Goal: Find contact information: Find contact information

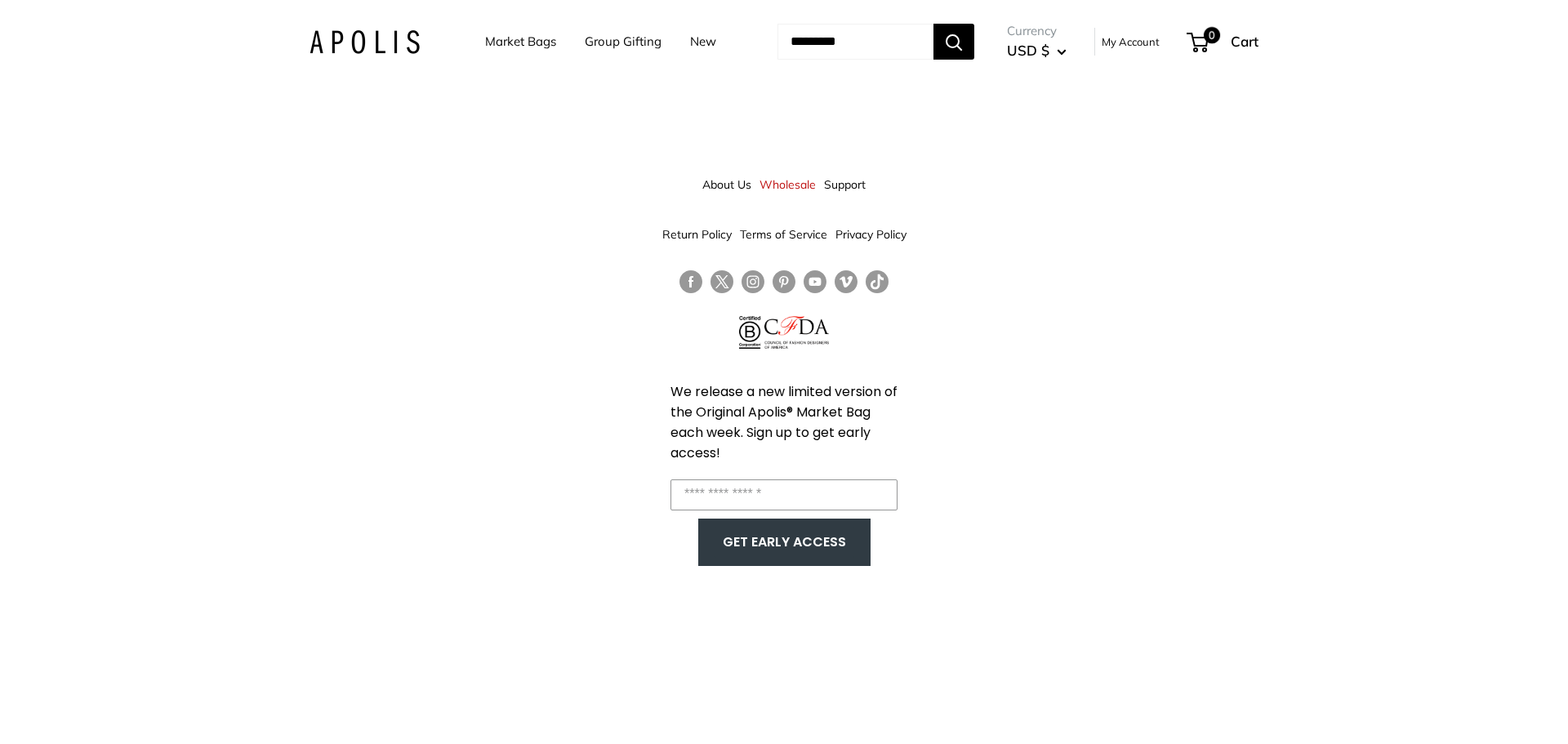
click at [784, 182] on link "Wholesale" at bounding box center [788, 184] width 56 height 29
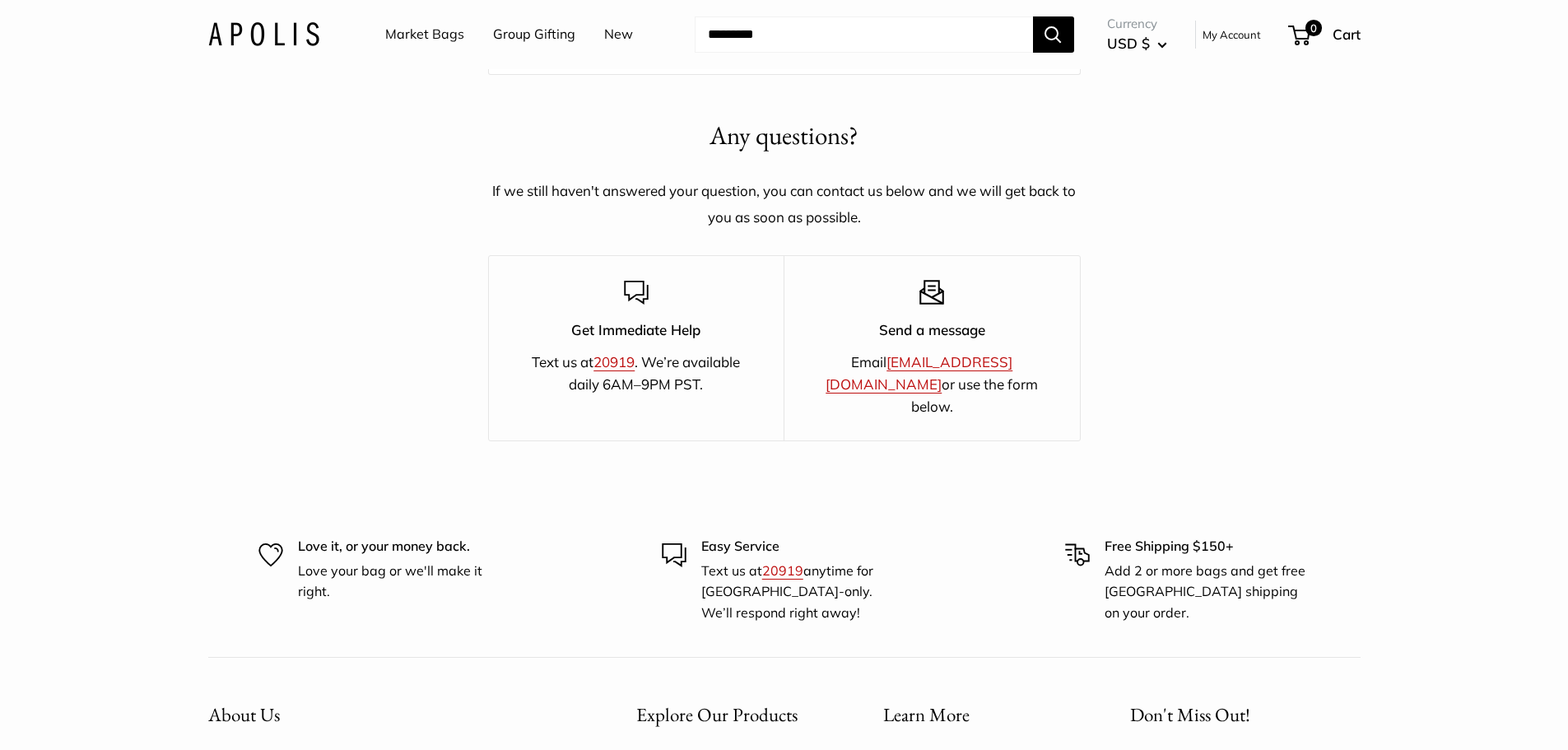
scroll to position [2717, 0]
drag, startPoint x: 1007, startPoint y: 359, endPoint x: 854, endPoint y: 359, distance: 153.0
click at [854, 359] on p "Email hello@apolisglobal.com or use the form below." at bounding box center [933, 383] width 238 height 67
copy link "[EMAIL_ADDRESS][DOMAIN_NAME]"
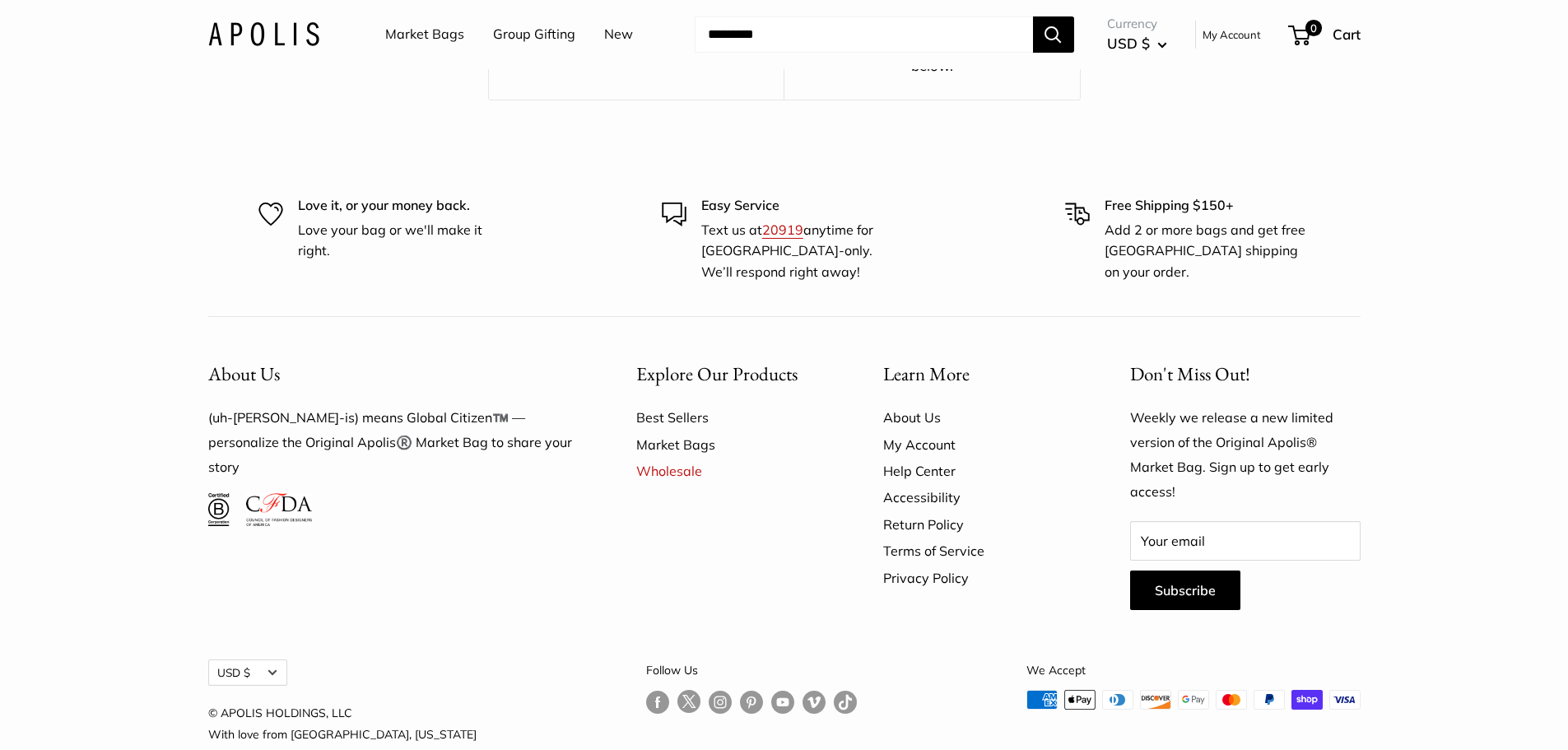
scroll to position [3070, 0]
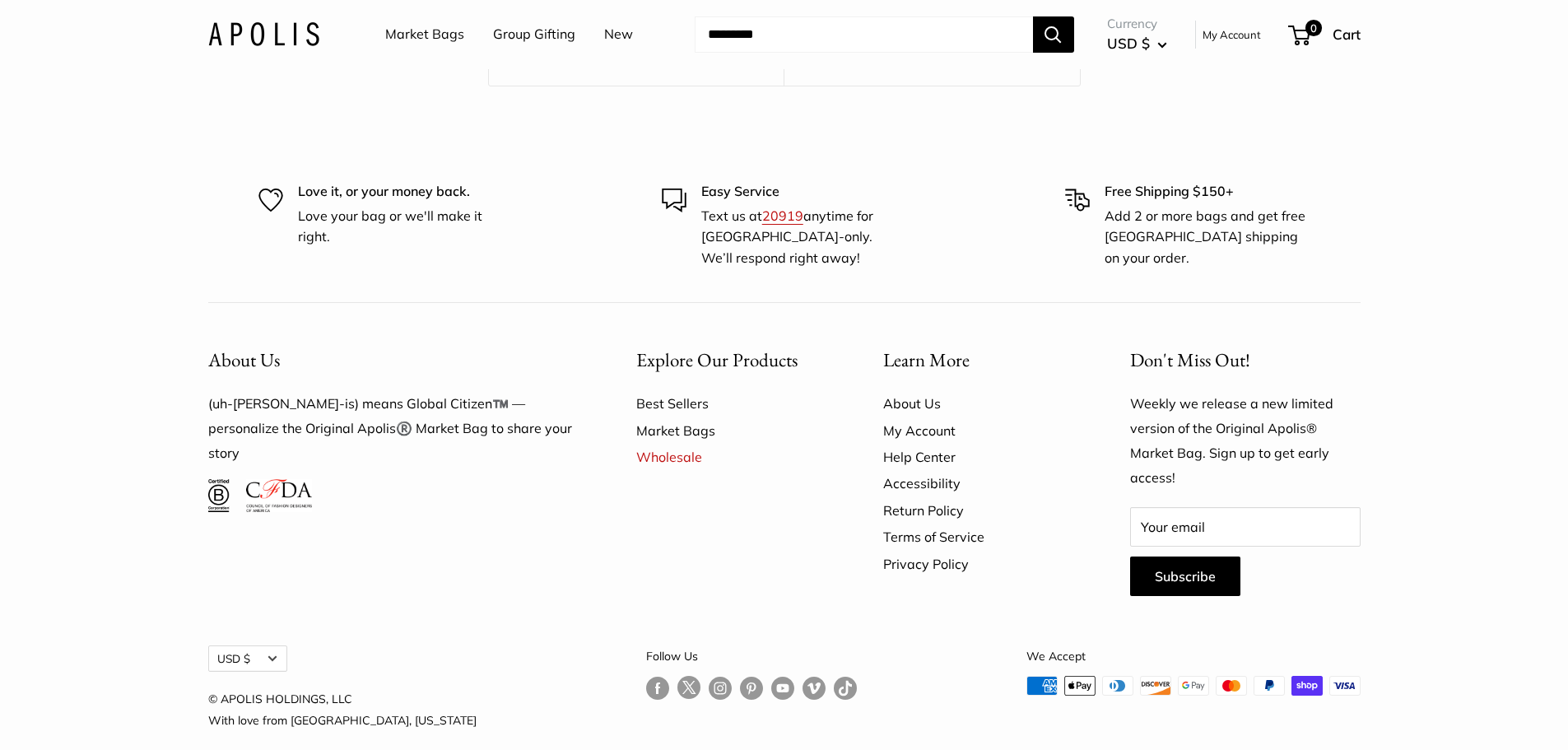
click at [927, 391] on link "About Us" at bounding box center [977, 404] width 189 height 27
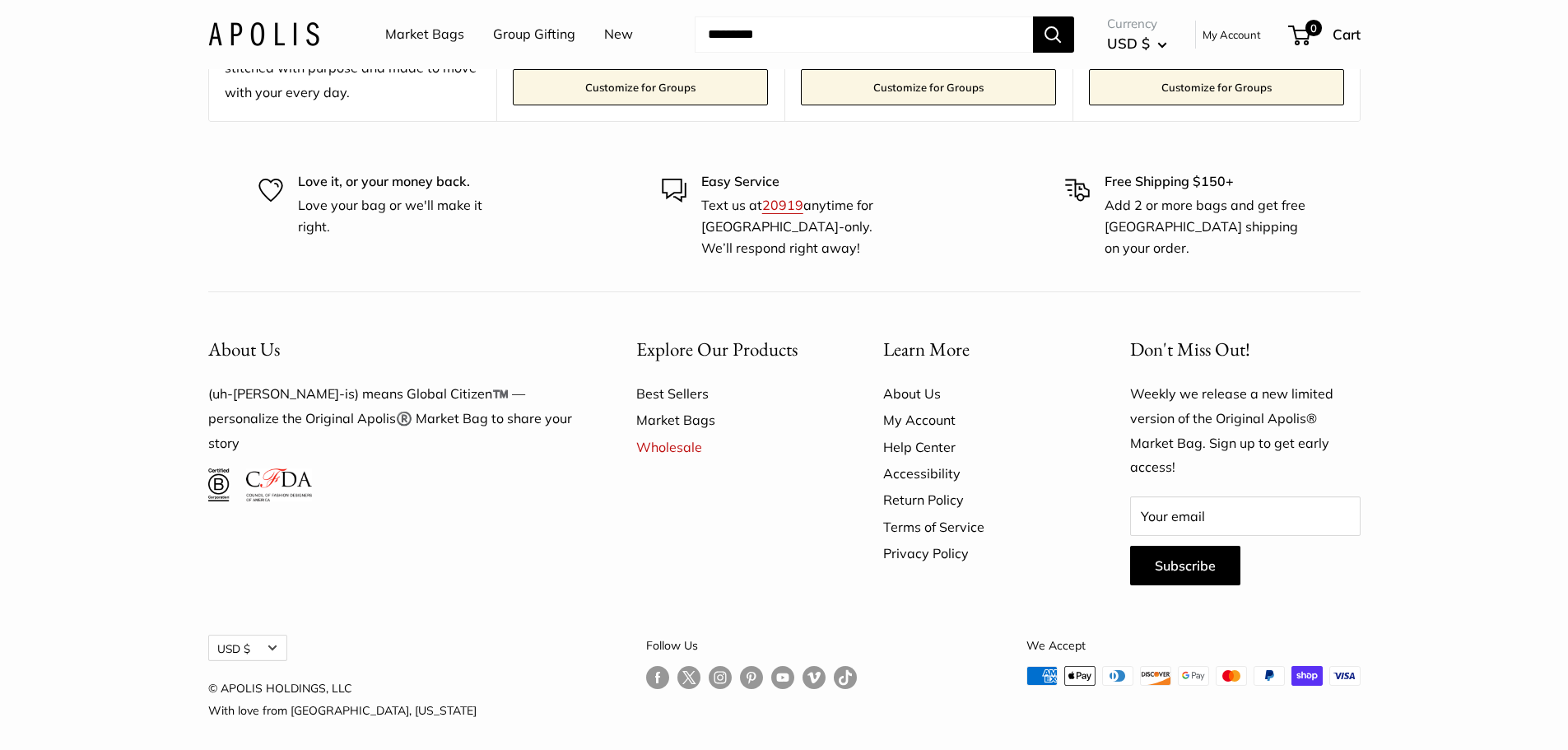
scroll to position [4565, 0]
